Goal: Transaction & Acquisition: Purchase product/service

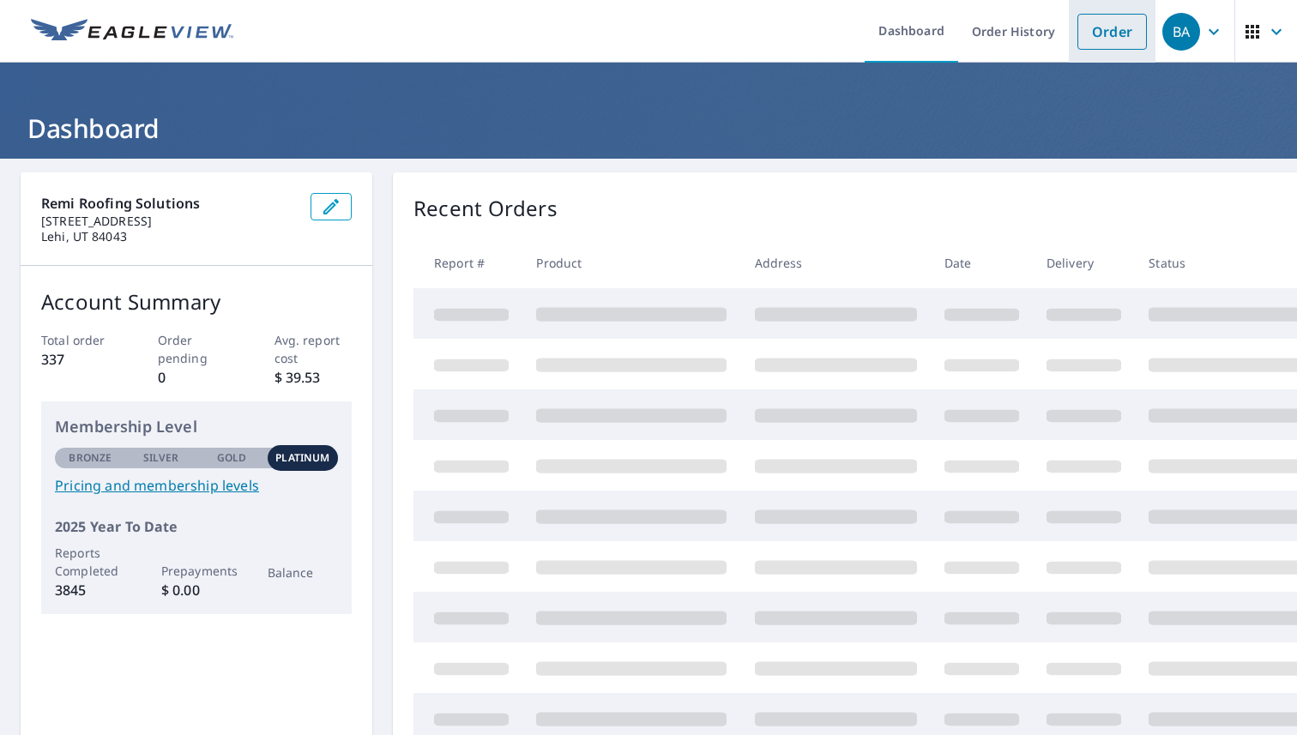
click at [1095, 30] on link "Order" at bounding box center [1111, 32] width 69 height 36
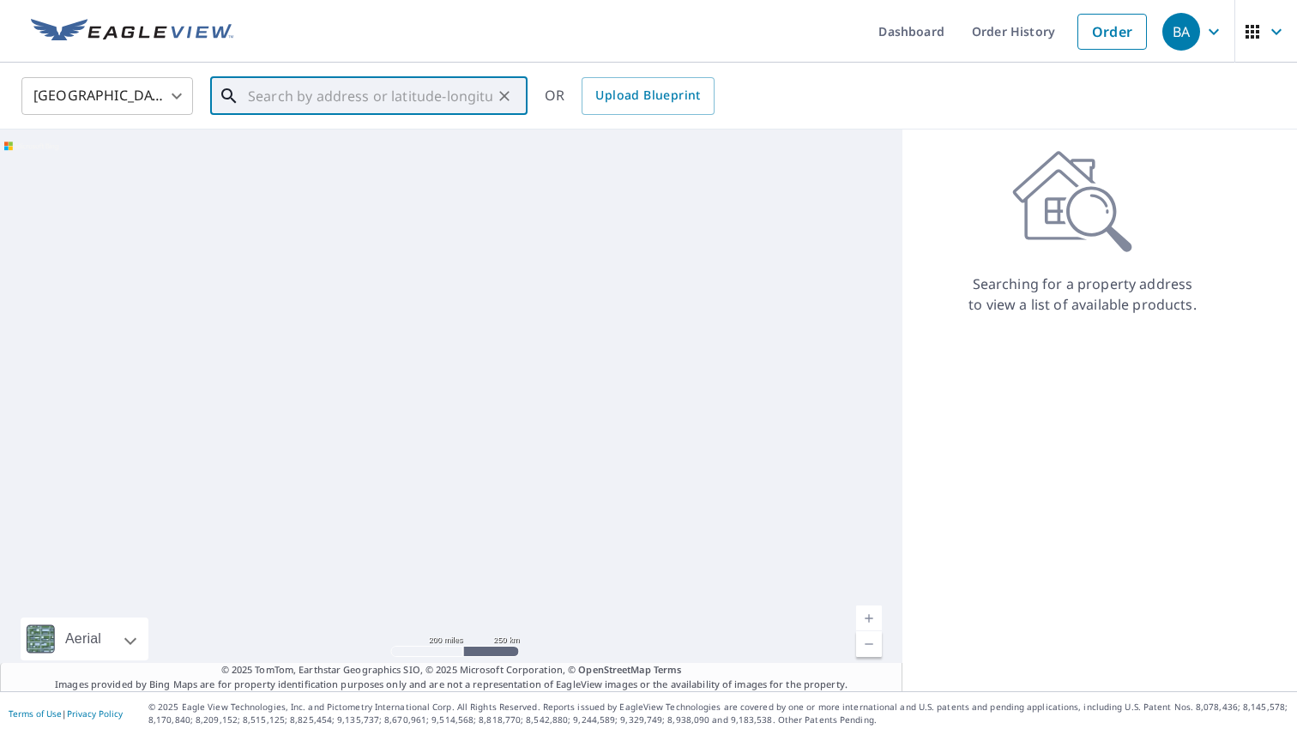
click at [347, 99] on input "text" at bounding box center [370, 96] width 244 height 48
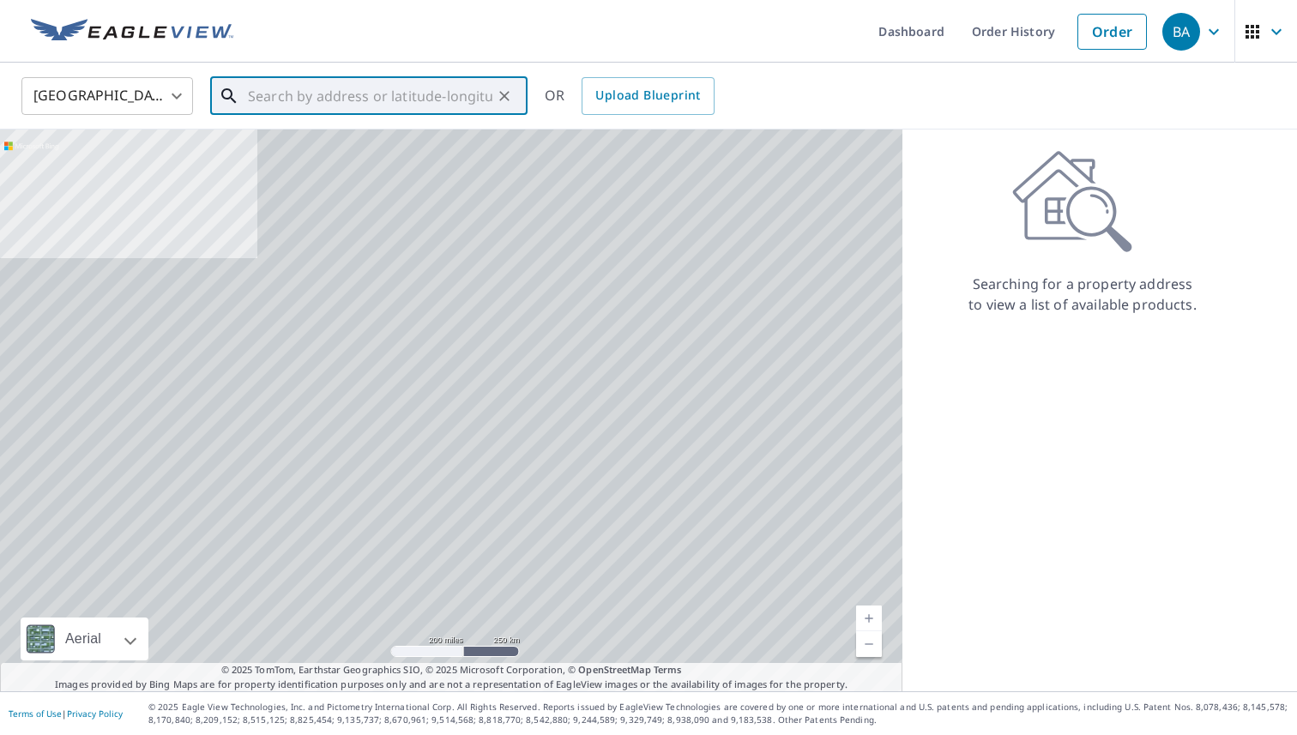
paste input "[STREET_ADDRESS]"
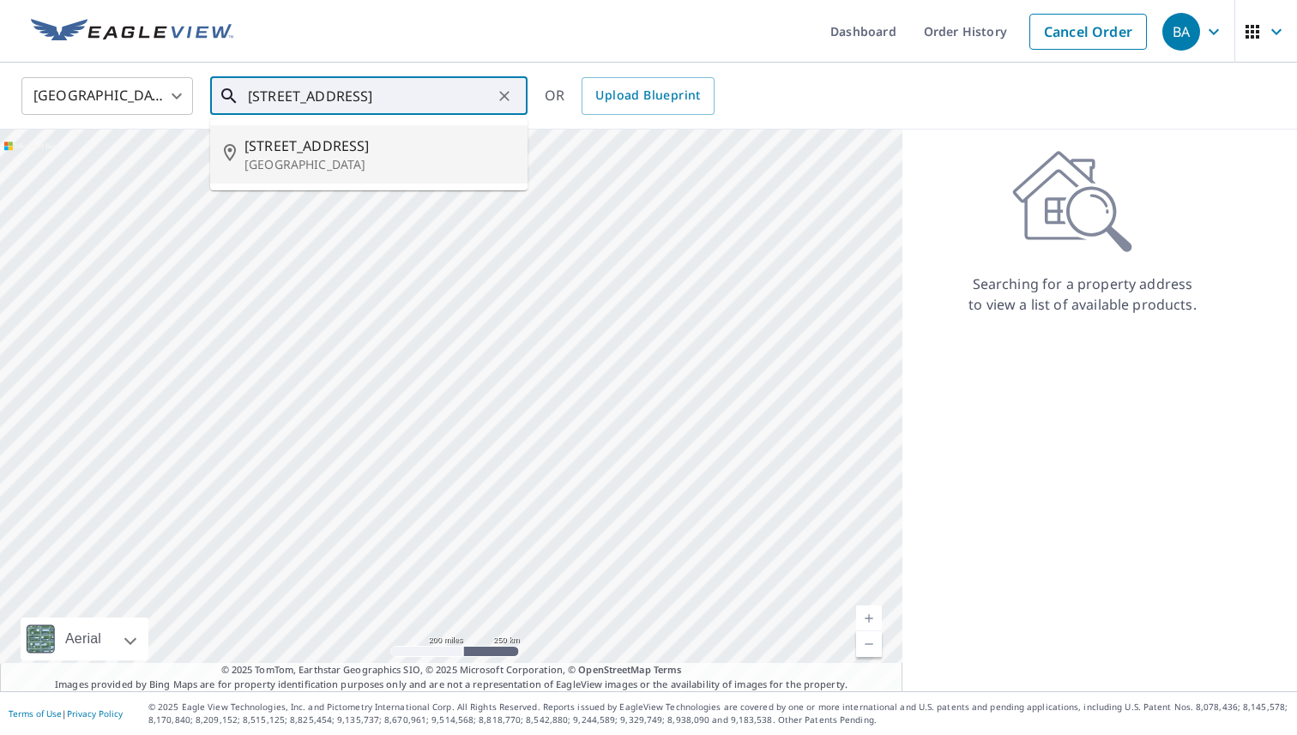
click at [338, 147] on span "[STREET_ADDRESS]" at bounding box center [378, 145] width 269 height 21
type input "[STREET_ADDRESS]"
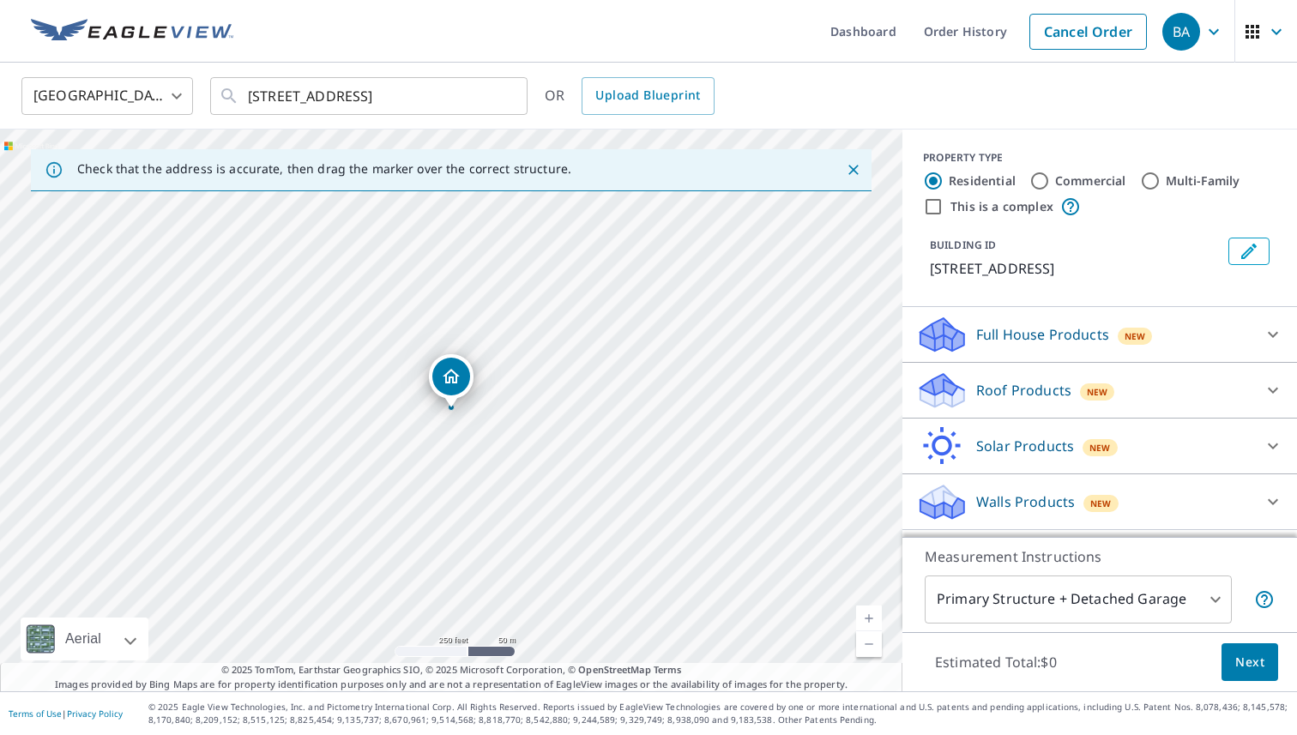
click at [1018, 400] on p "Roof Products" at bounding box center [1023, 390] width 95 height 21
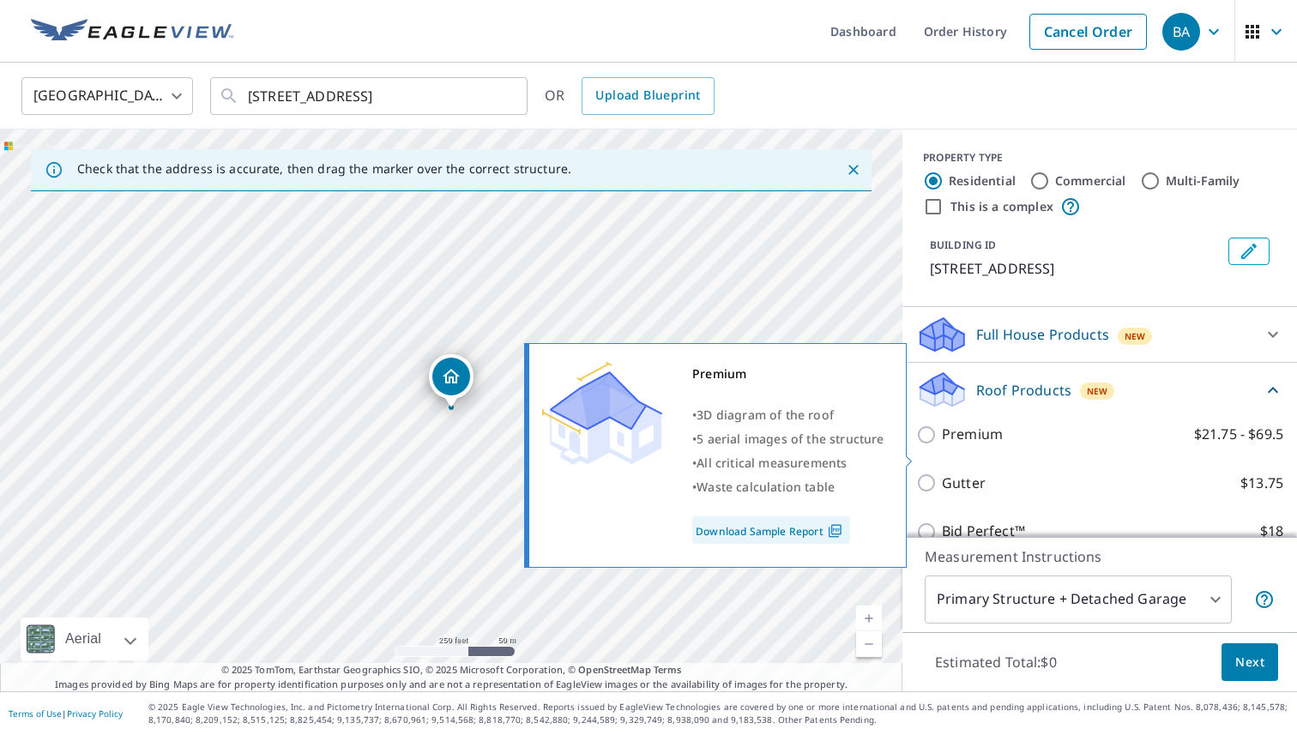
click at [972, 445] on p "Premium" at bounding box center [972, 434] width 61 height 21
click at [942, 445] on input "Premium $21.75 - $69.5" at bounding box center [929, 434] width 26 height 21
checkbox input "true"
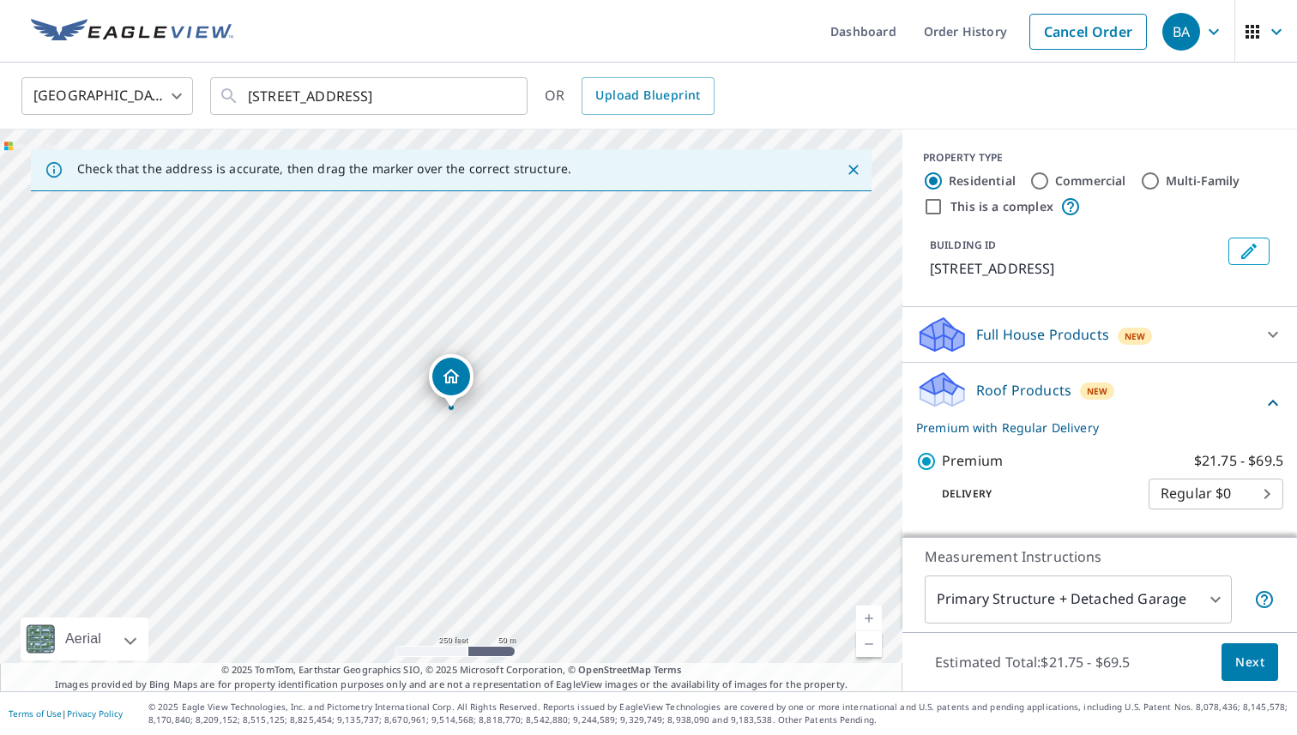
click at [1246, 667] on span "Next" at bounding box center [1249, 662] width 29 height 21
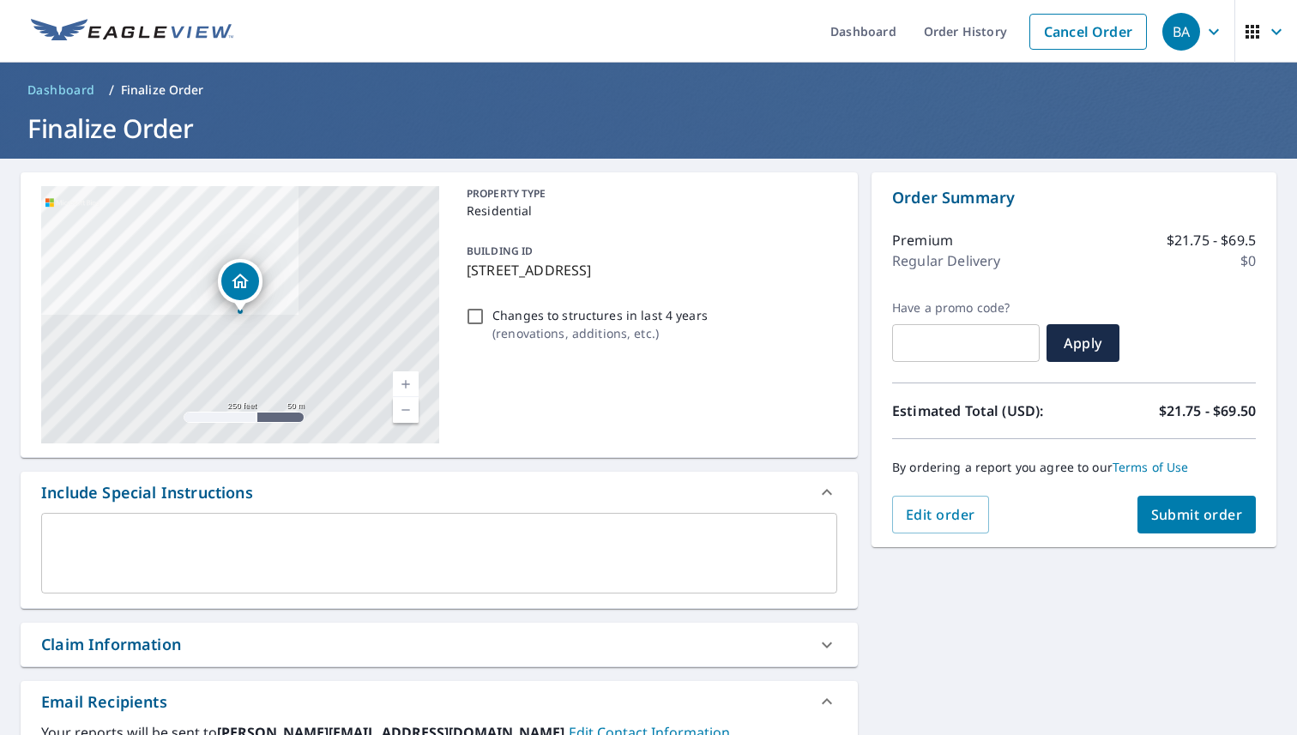
scroll to position [357, 0]
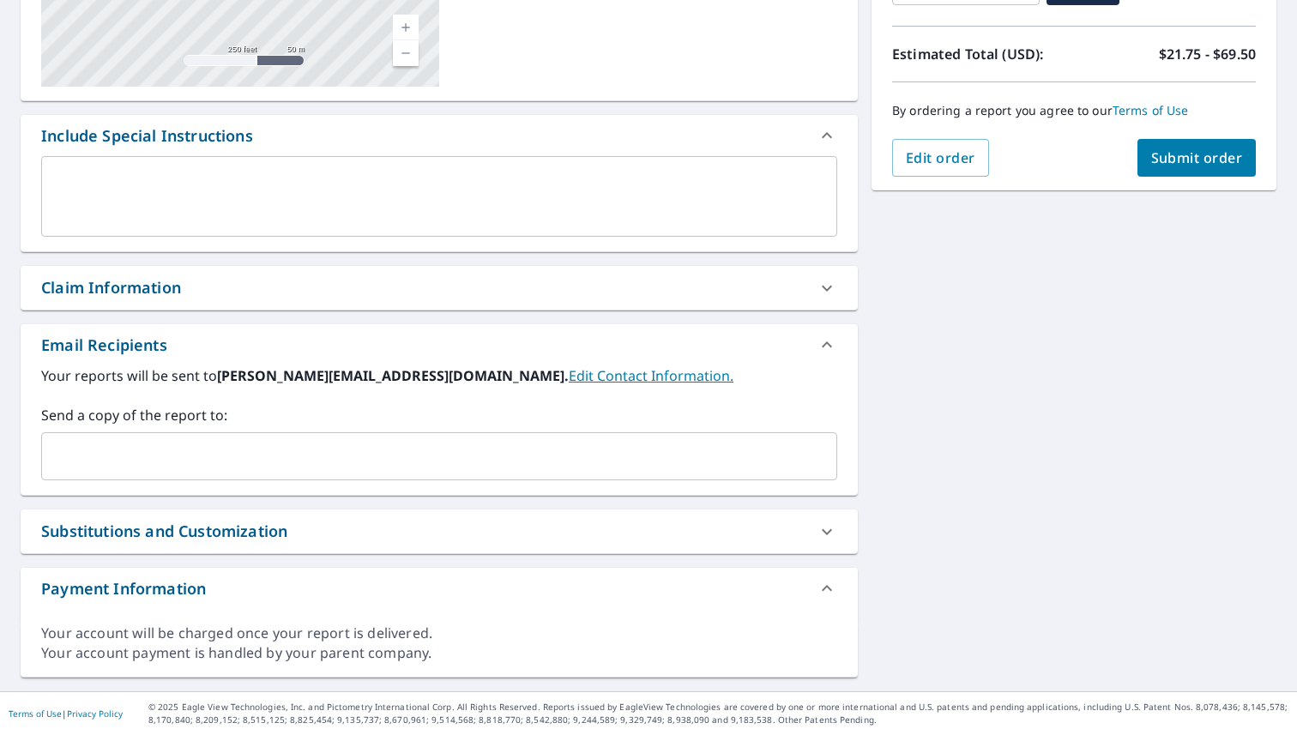
click at [304, 441] on input "text" at bounding box center [426, 456] width 755 height 33
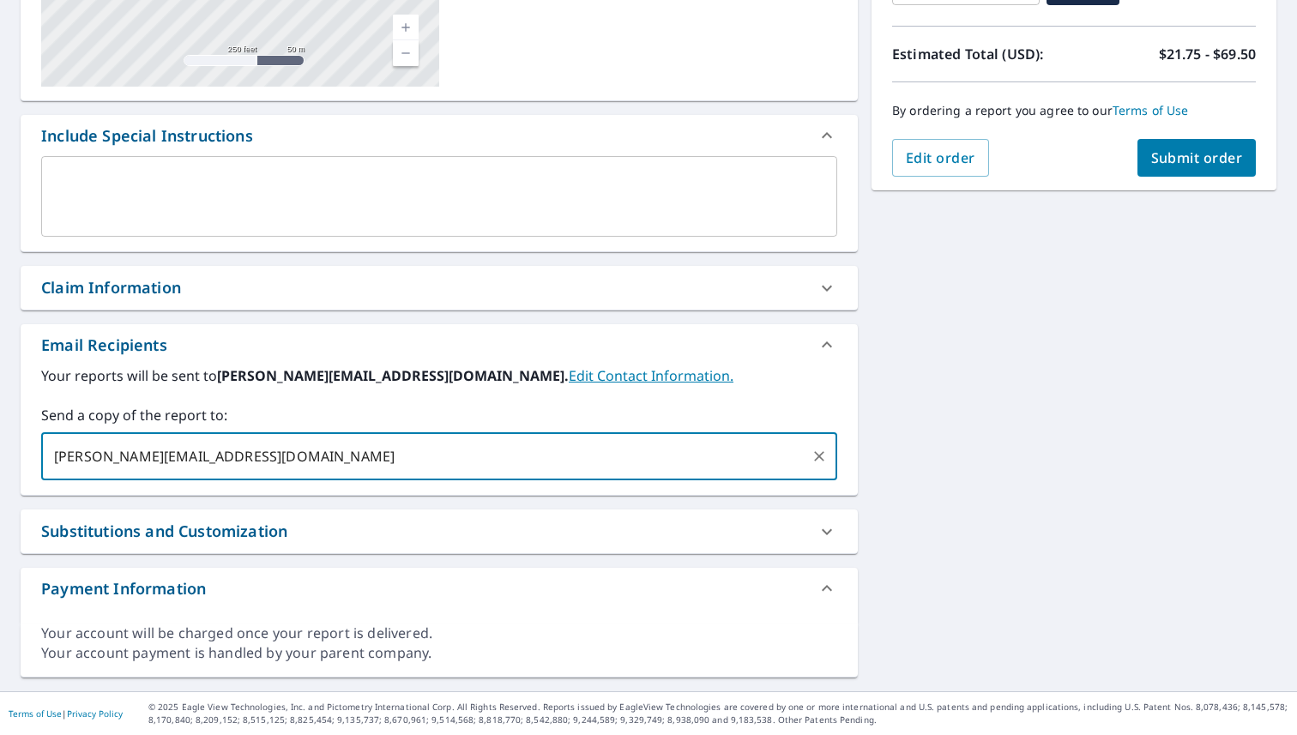
type input "[PERSON_NAME][EMAIL_ADDRESS][DOMAIN_NAME]"
click at [1197, 157] on span "Submit order" at bounding box center [1197, 157] width 92 height 19
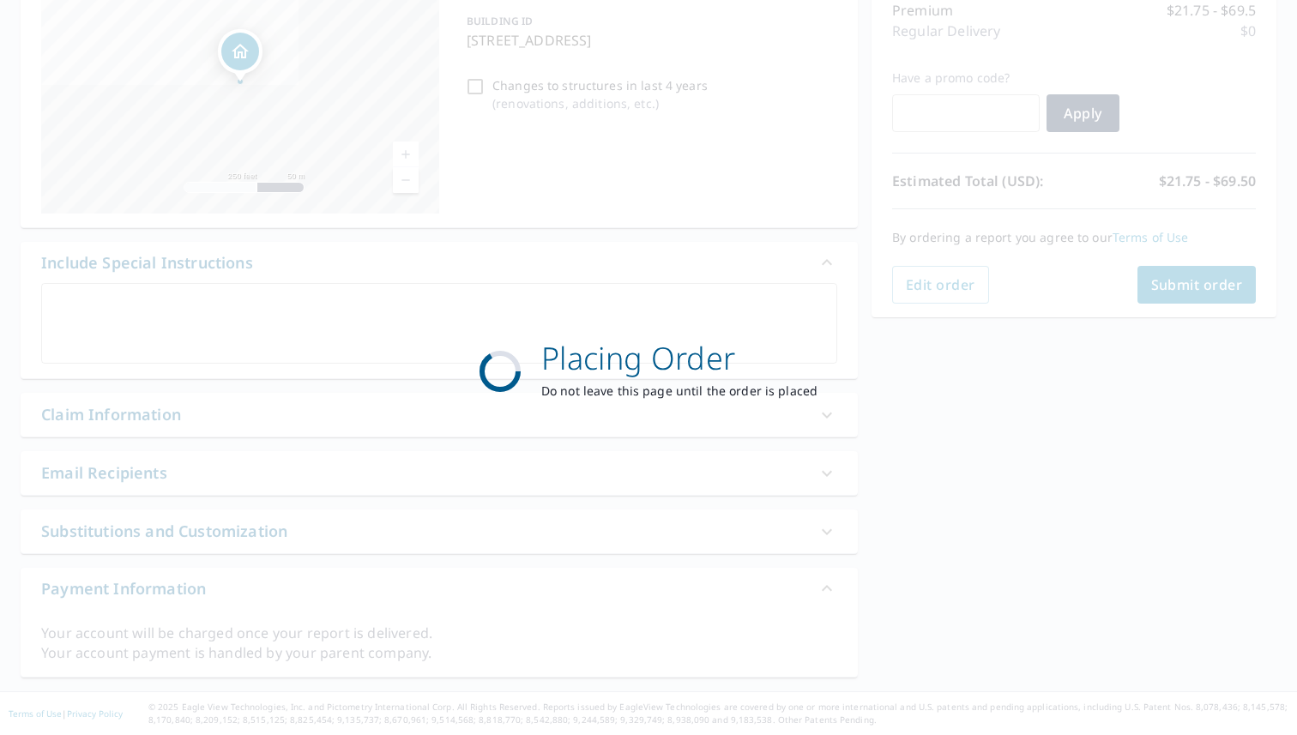
scroll to position [230, 0]
